Goal: Contribute content: Contribute content

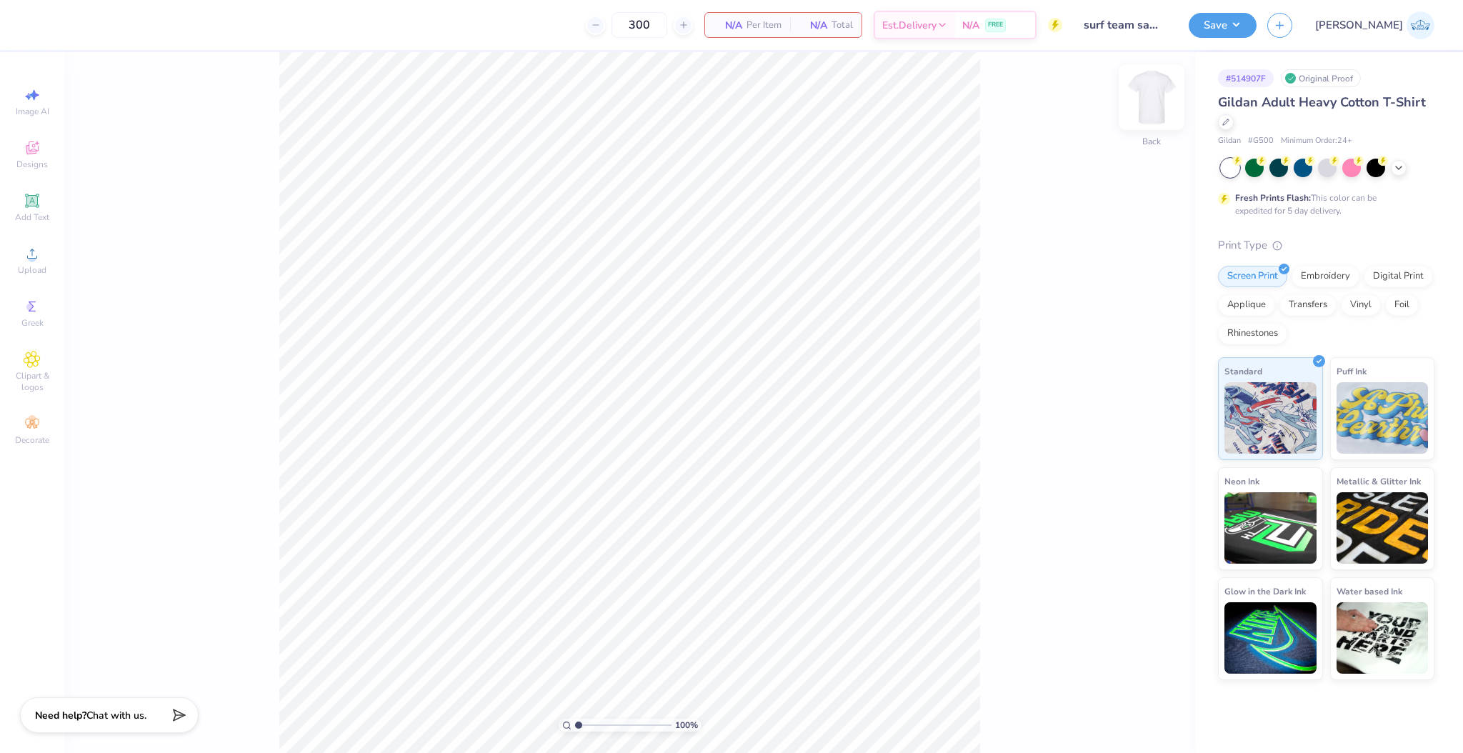
click at [1141, 93] on img at bounding box center [1151, 97] width 57 height 57
click at [36, 251] on icon at bounding box center [32, 253] width 17 height 17
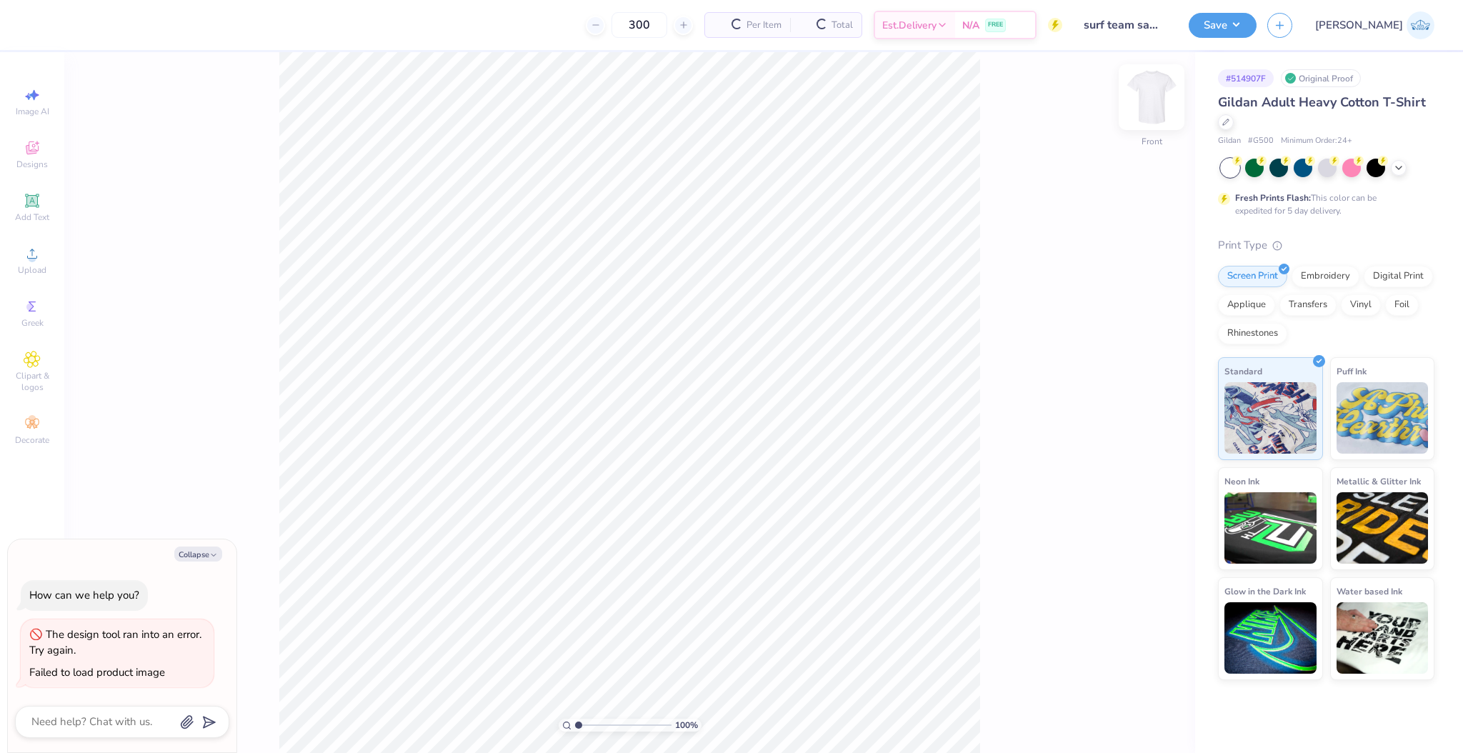
click at [1149, 95] on img at bounding box center [1151, 97] width 57 height 57
click at [1160, 94] on img at bounding box center [1151, 97] width 57 height 57
click at [1159, 101] on img at bounding box center [1151, 97] width 57 height 57
click at [1159, 101] on img at bounding box center [1151, 97] width 29 height 29
click at [41, 266] on span "Upload" at bounding box center [32, 269] width 29 height 11
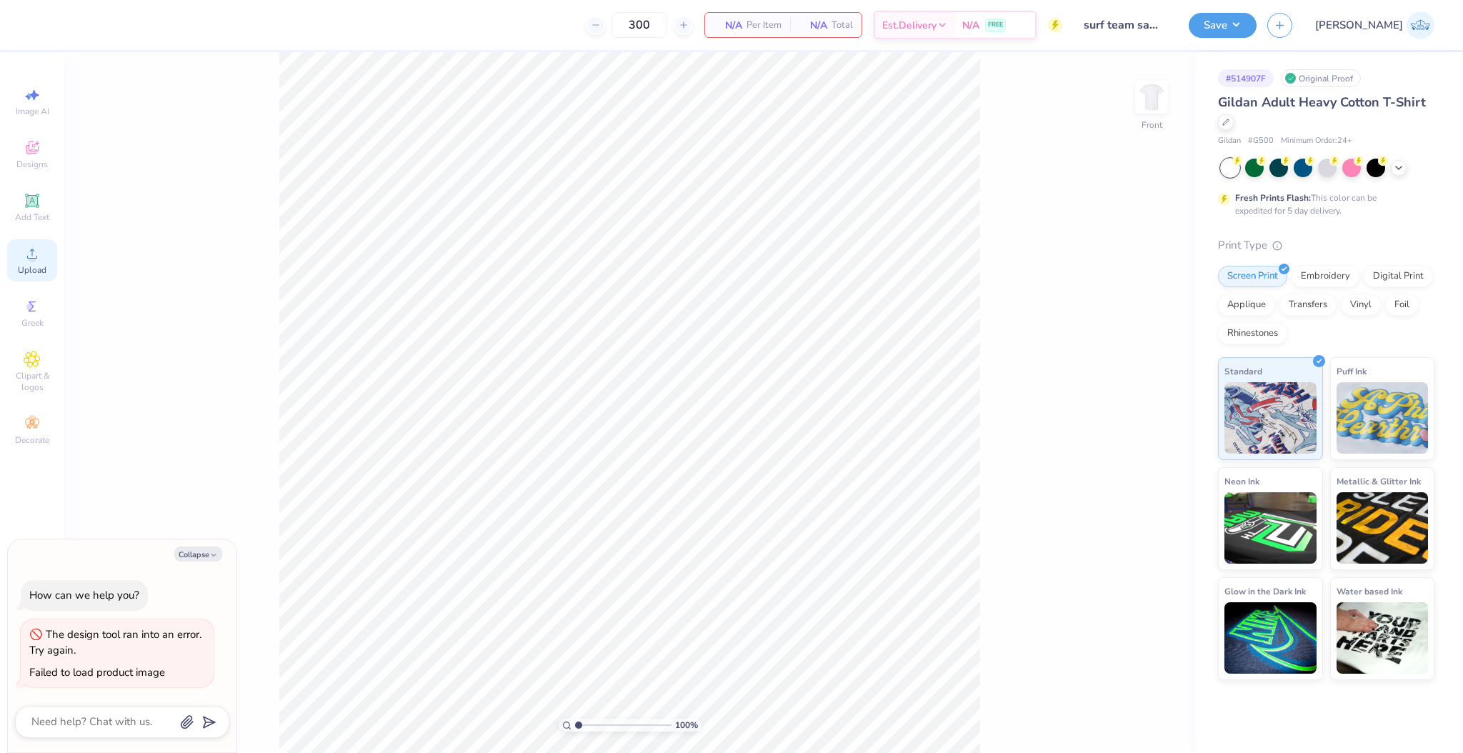
type textarea "x"
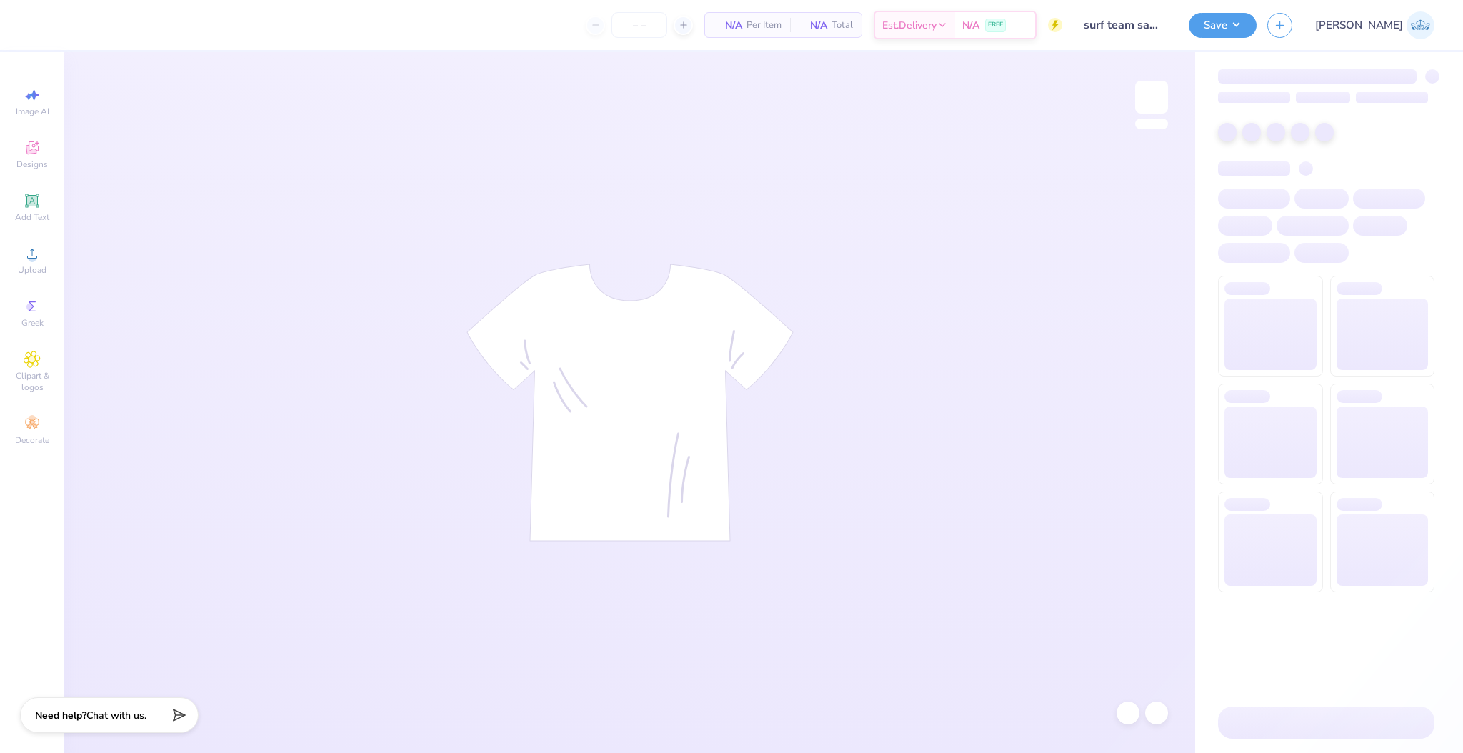
type input "300"
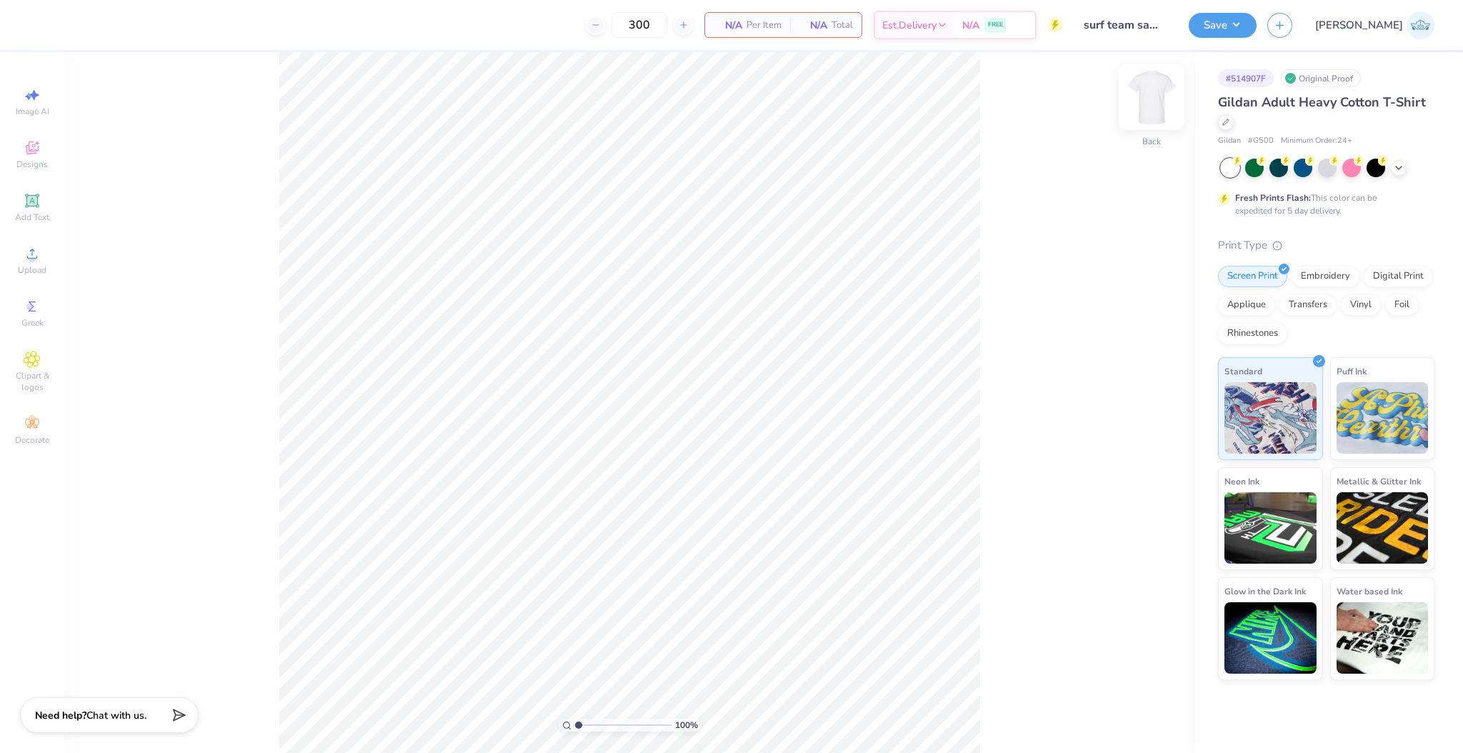
click at [1157, 98] on img at bounding box center [1151, 97] width 57 height 57
click at [42, 261] on div "Upload" at bounding box center [32, 260] width 50 height 42
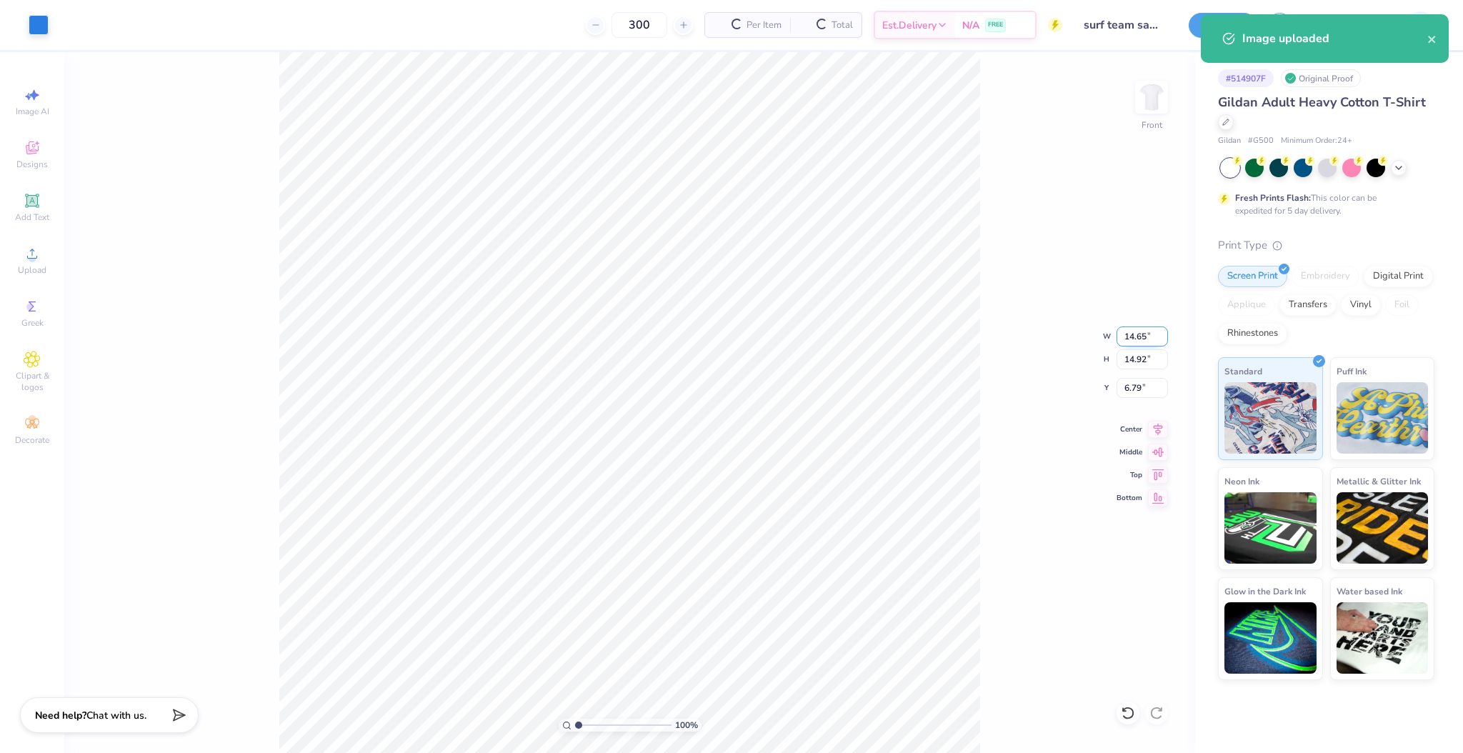
click at [1137, 334] on input "14.65" at bounding box center [1142, 336] width 51 height 20
type input "12.50"
type input "12.73"
click at [1123, 386] on input "7.88" at bounding box center [1142, 388] width 51 height 20
type input "3.00"
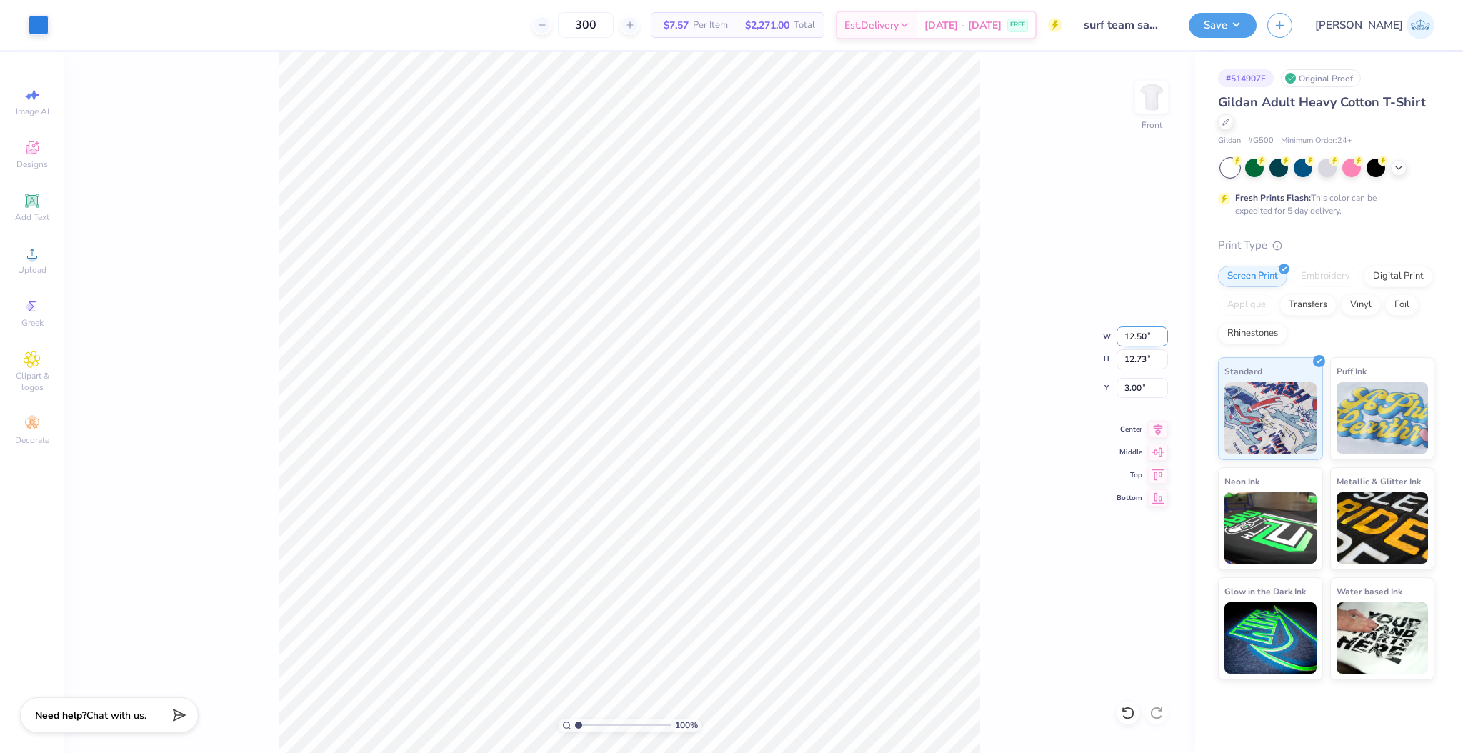
click at [1127, 341] on input "12.50" at bounding box center [1142, 336] width 51 height 20
type input "11.00"
type input "11.20"
click at [1136, 387] on input "3.76" at bounding box center [1142, 388] width 51 height 20
type input "3.00"
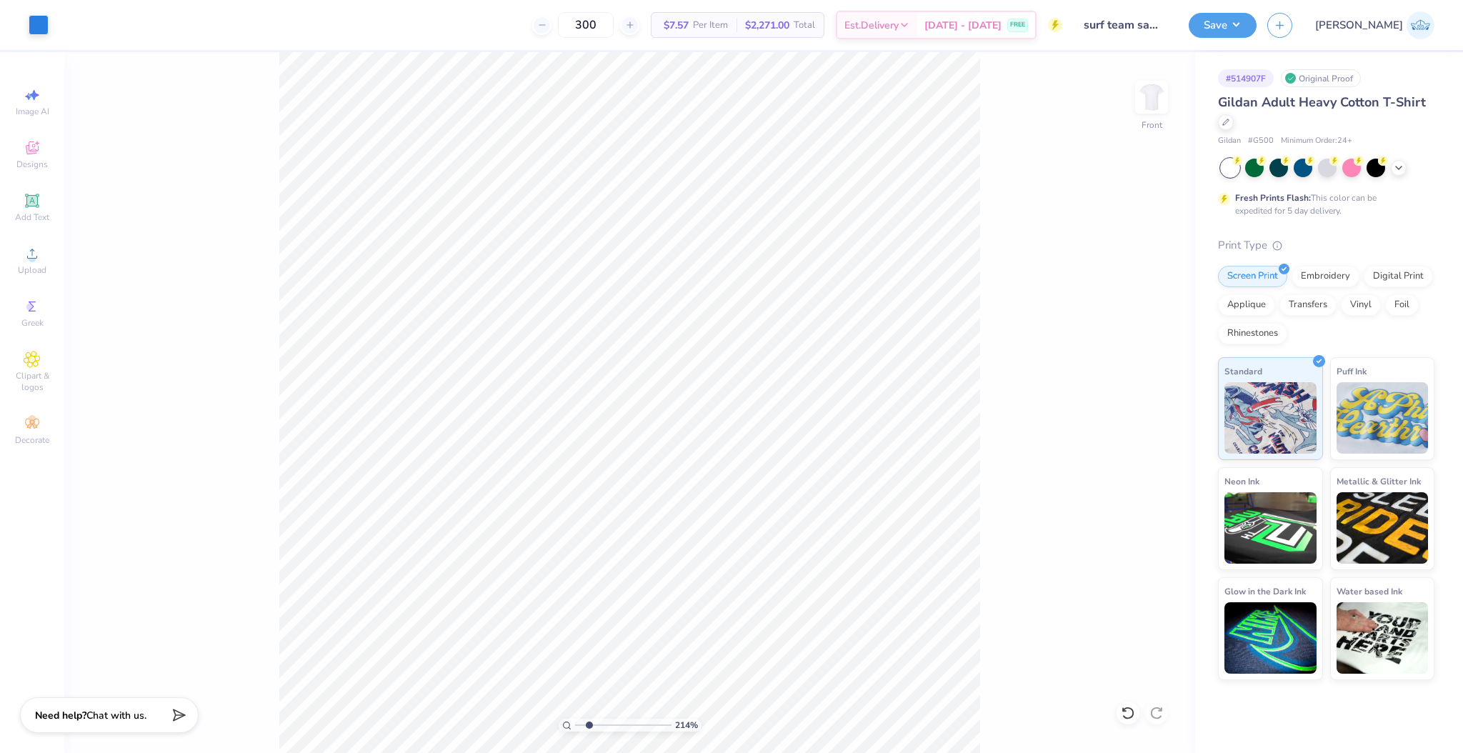
drag, startPoint x: 597, startPoint y: 731, endPoint x: 589, endPoint y: 752, distance: 22.4
click at [589, 732] on input "range" at bounding box center [623, 725] width 96 height 13
drag, startPoint x: 584, startPoint y: 727, endPoint x: 483, endPoint y: 709, distance: 103.0
type input "1"
click at [575, 719] on input "range" at bounding box center [623, 725] width 96 height 13
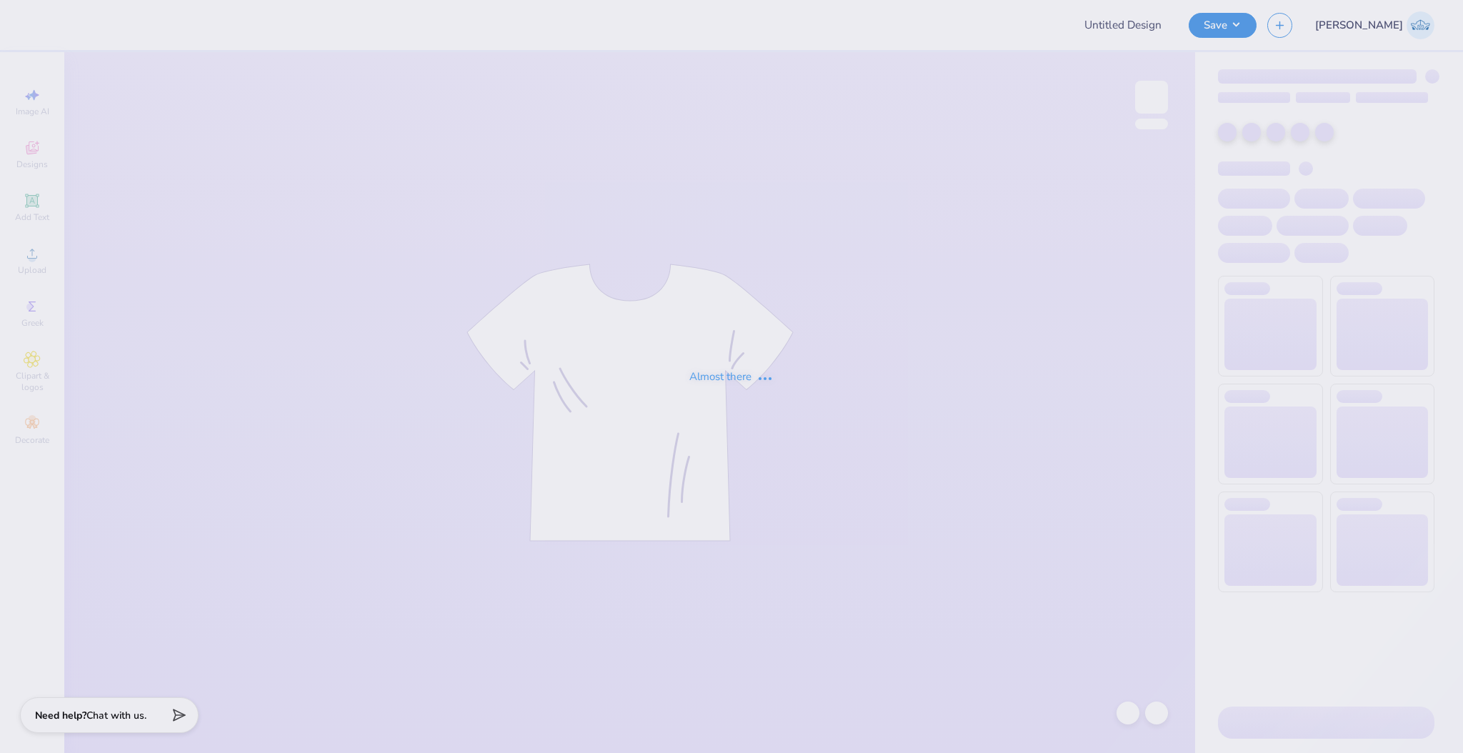
type input "surf team sample"
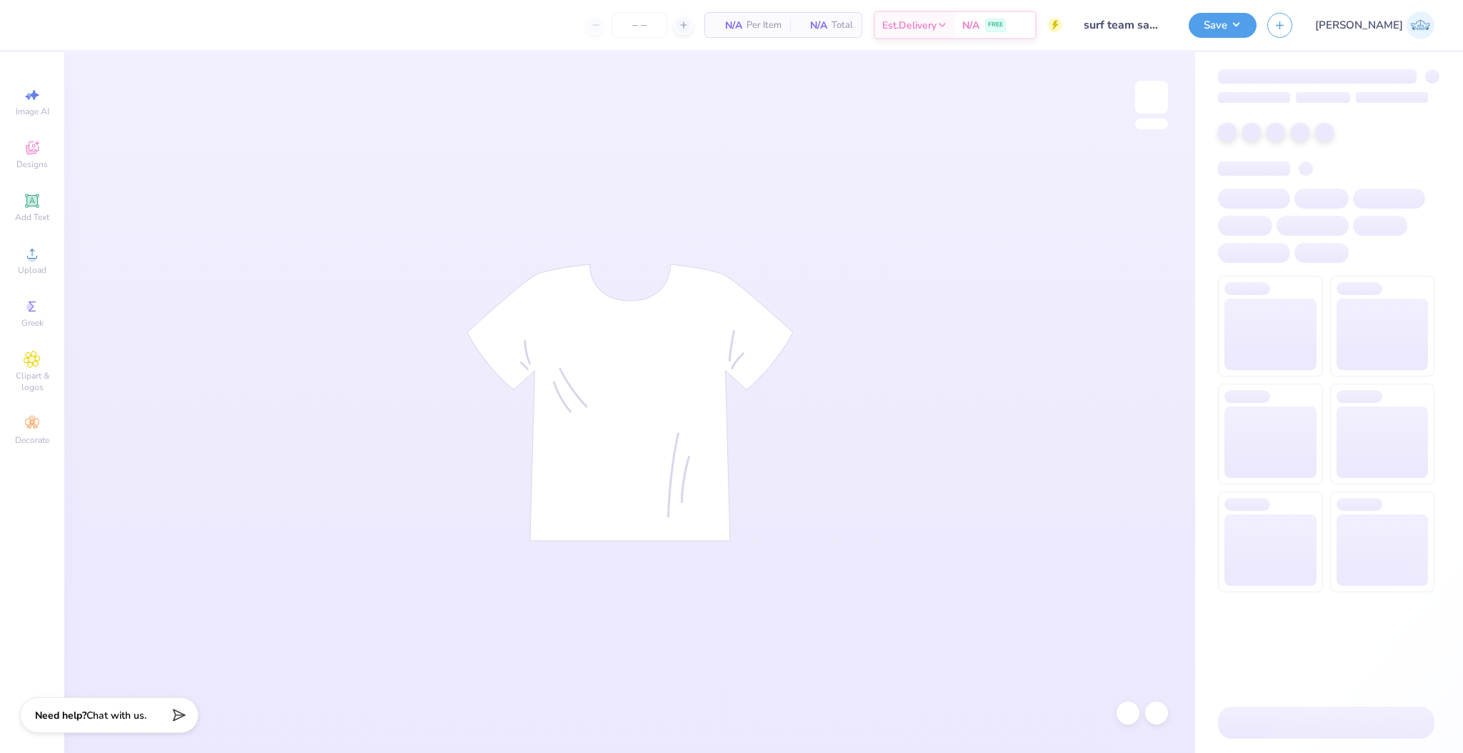
type input "300"
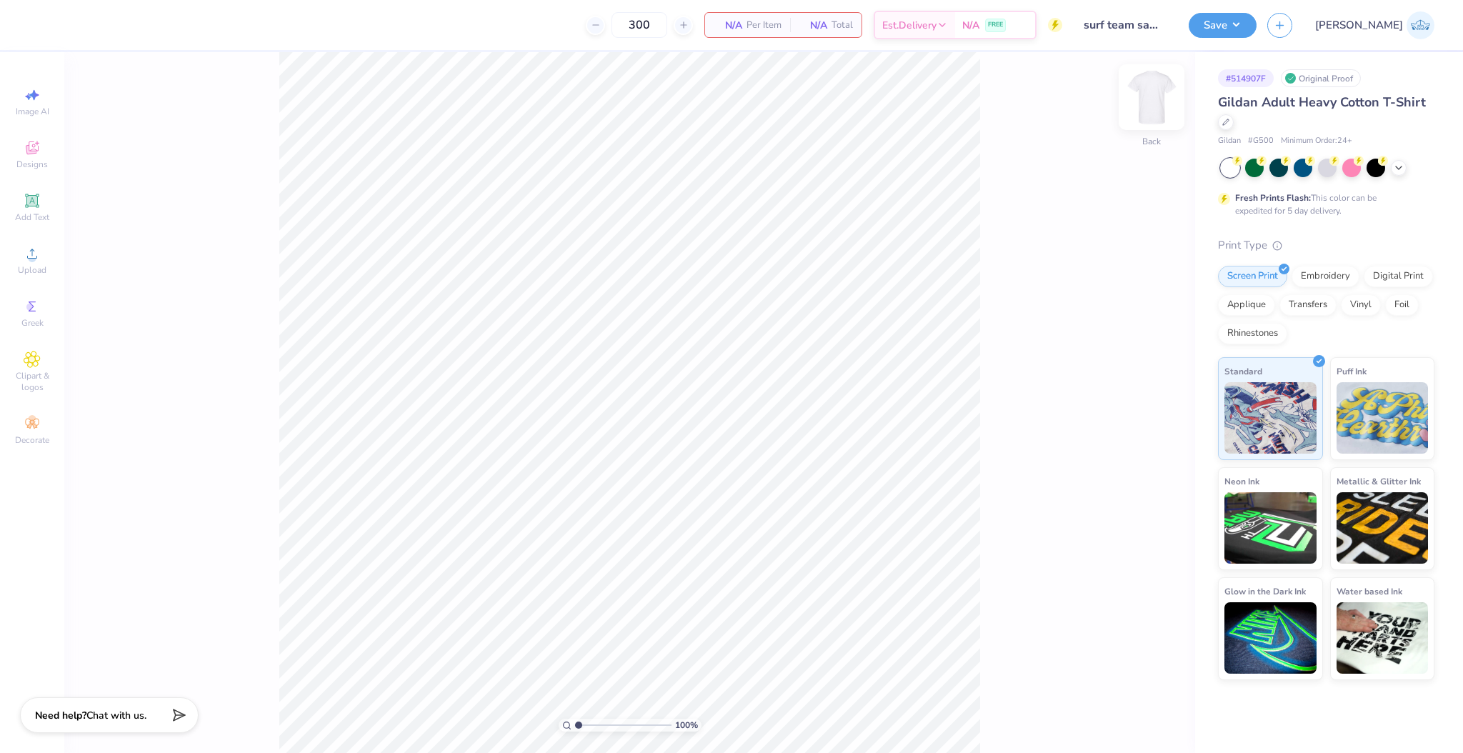
click at [1139, 94] on img at bounding box center [1151, 97] width 57 height 57
click at [23, 267] on span "Upload" at bounding box center [32, 269] width 29 height 11
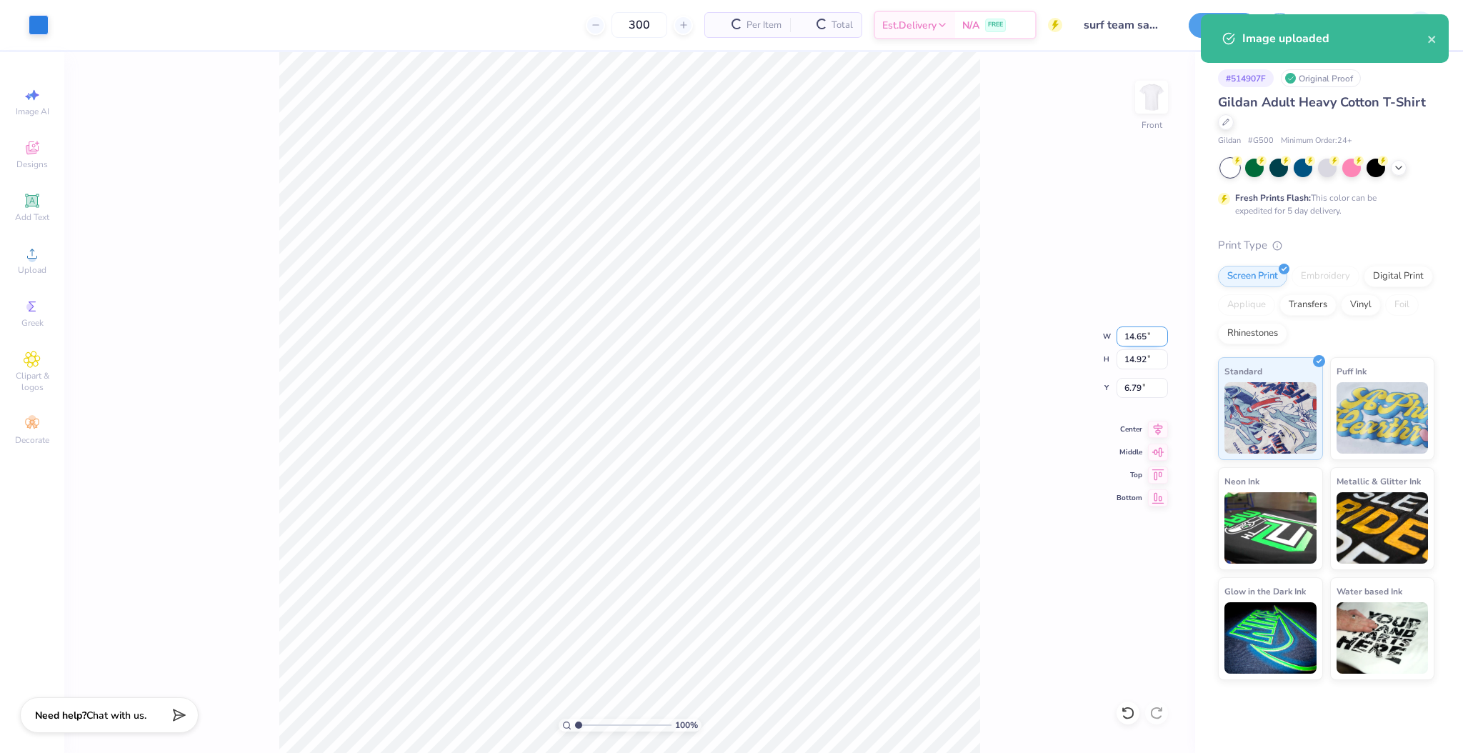
click at [1125, 332] on input "14.65" at bounding box center [1142, 336] width 51 height 20
click at [1133, 387] on input "6.79" at bounding box center [1142, 388] width 51 height 20
type input "12.00"
type input "12.22"
click at [1133, 387] on input "8.14" at bounding box center [1142, 388] width 51 height 20
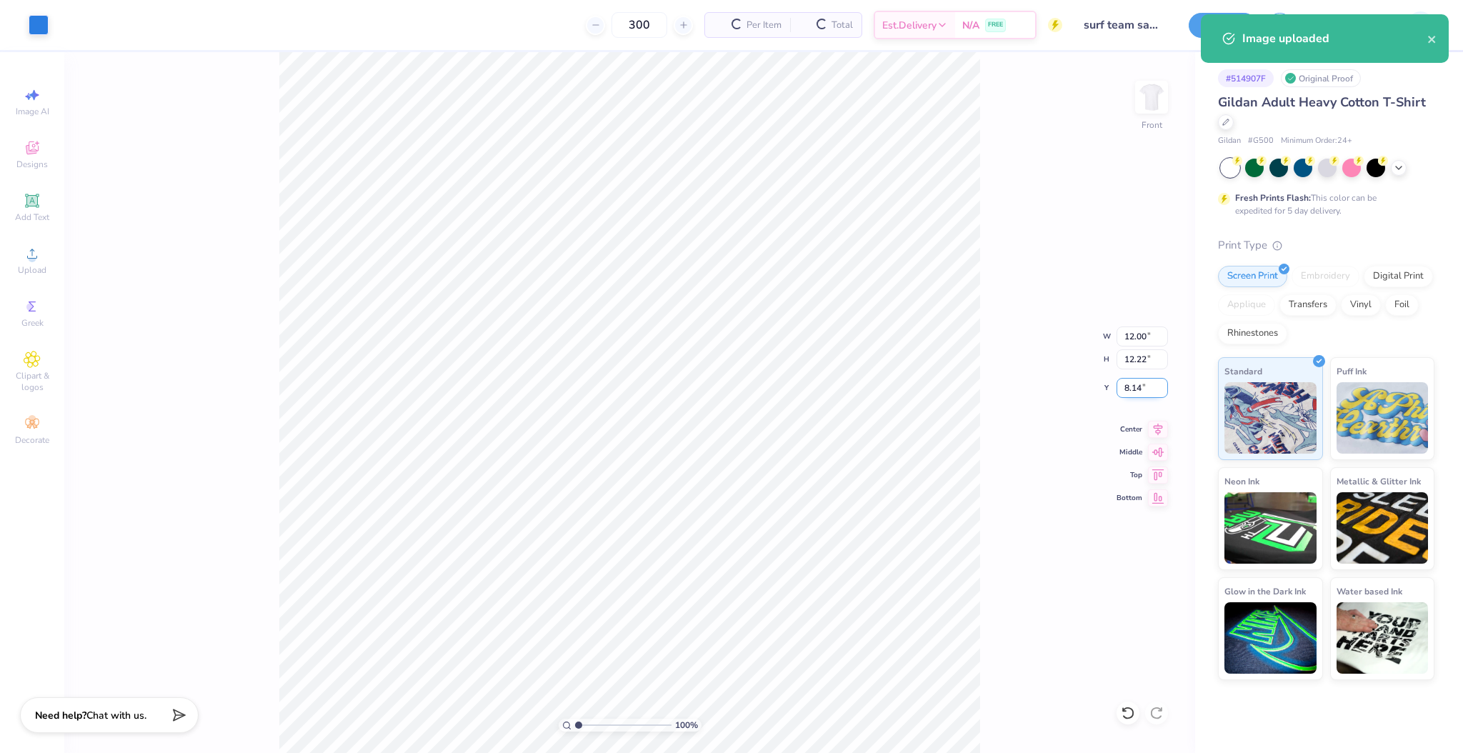
click at [1133, 387] on input "8.14" at bounding box center [1142, 388] width 51 height 20
type input "3.00"
click at [1047, 436] on div "100 % Front W 12.00 12.00 " H 12.22 12.22 " Y 3.00 3.00 " Center Middle Top Bot…" at bounding box center [629, 402] width 1131 height 701
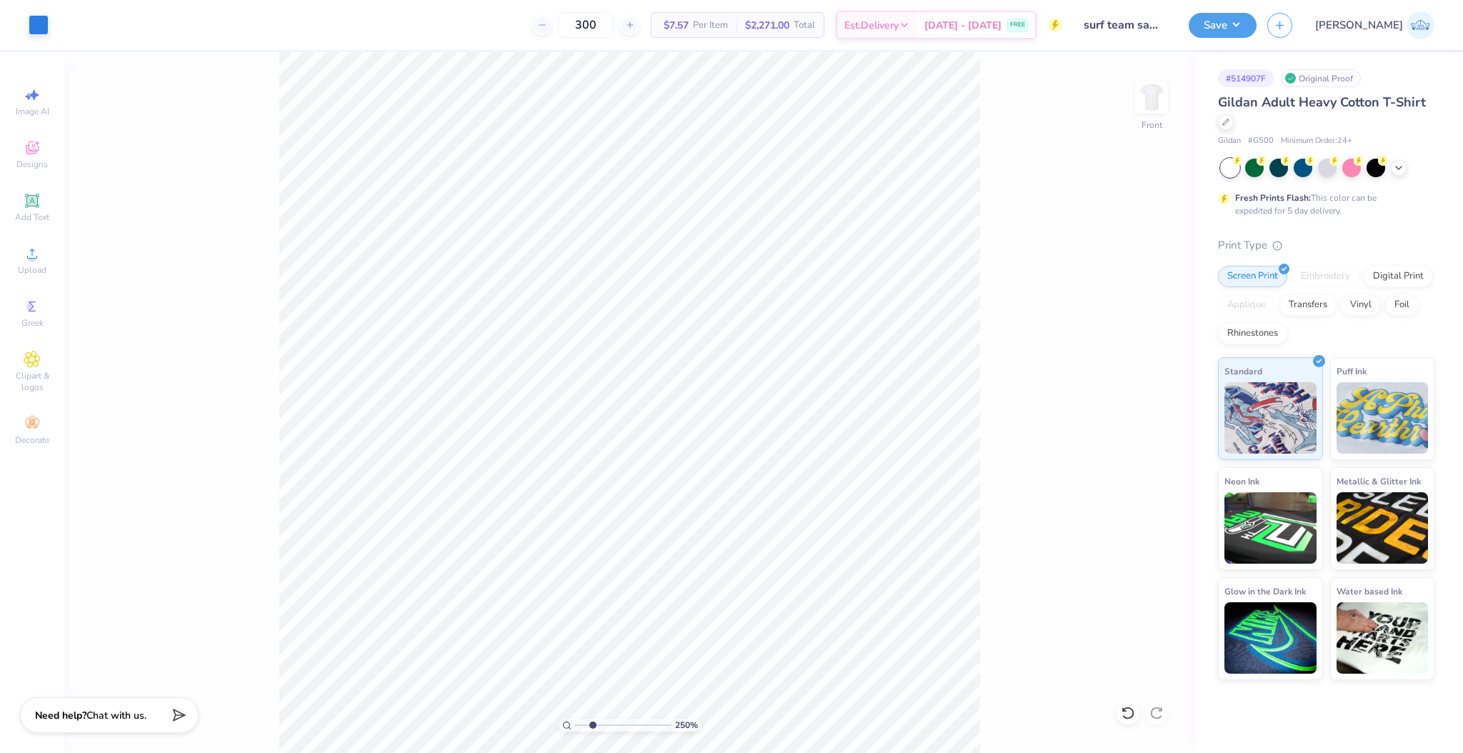
click at [592, 729] on input "range" at bounding box center [623, 725] width 96 height 13
drag, startPoint x: 592, startPoint y: 729, endPoint x: 348, endPoint y: 3, distance: 766.5
type input "1"
click at [575, 719] on input "range" at bounding box center [623, 725] width 96 height 13
click at [1257, 20] on button "Save" at bounding box center [1223, 23] width 68 height 25
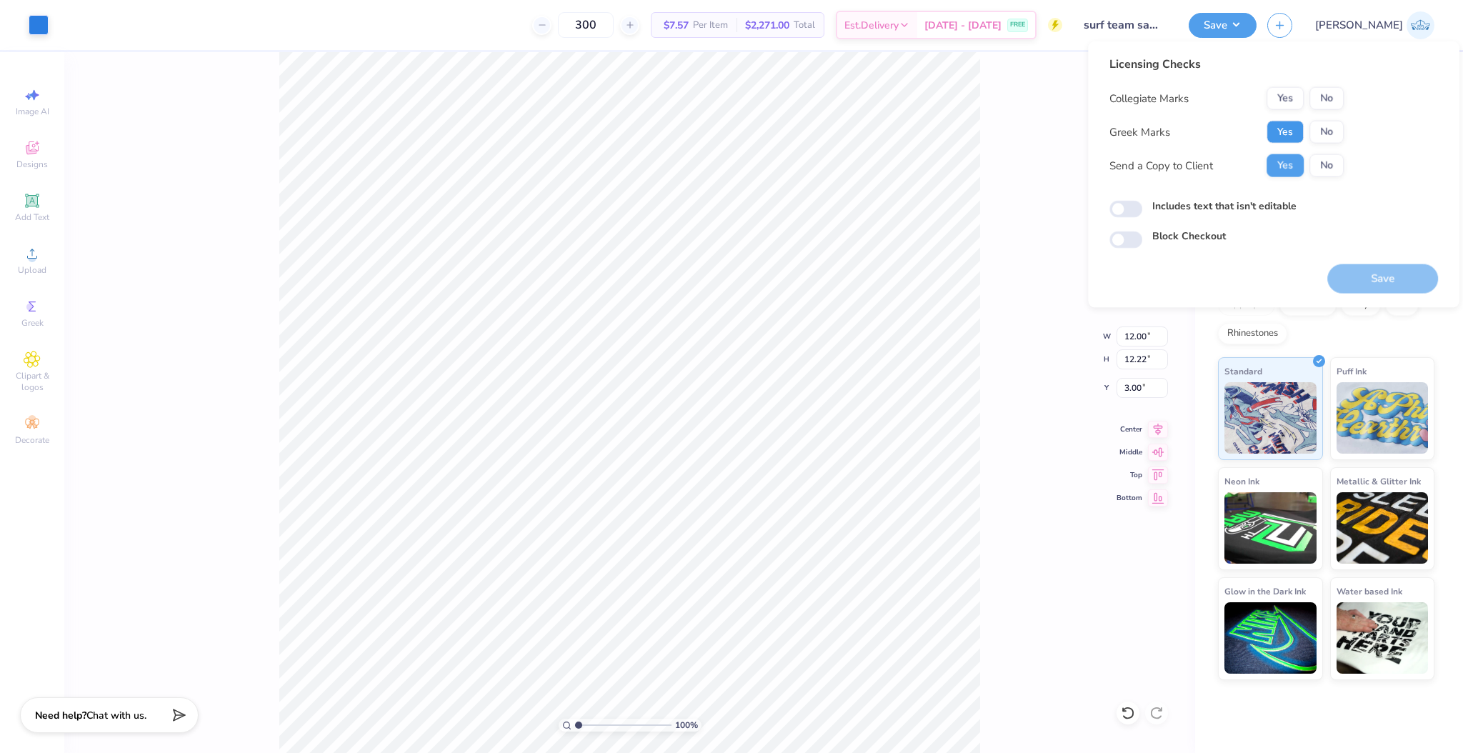
click at [1289, 126] on button "Yes" at bounding box center [1285, 132] width 37 height 23
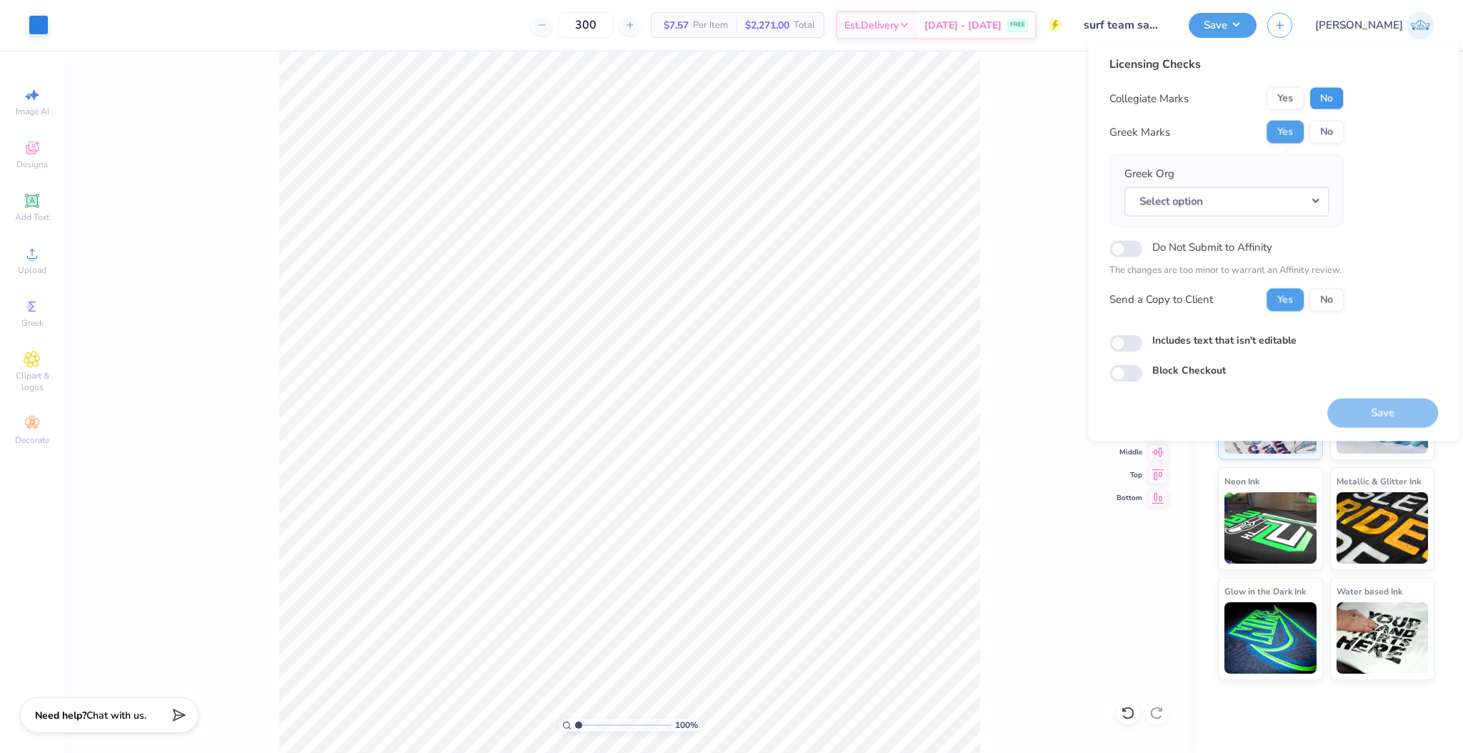
click at [1325, 103] on button "No" at bounding box center [1326, 98] width 34 height 23
click at [1344, 419] on button "Save" at bounding box center [1382, 412] width 111 height 29
